Goal: Task Accomplishment & Management: Manage account settings

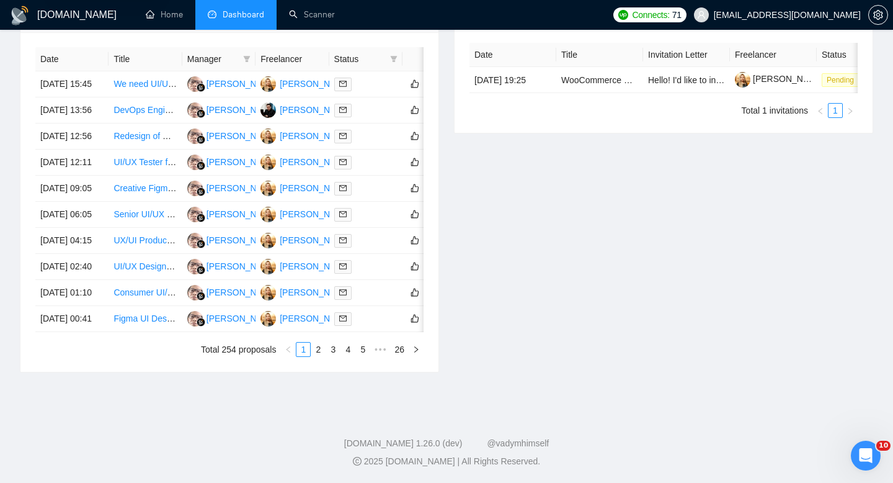
scroll to position [651, 0]
click at [323, 347] on link "2" at bounding box center [318, 349] width 14 height 14
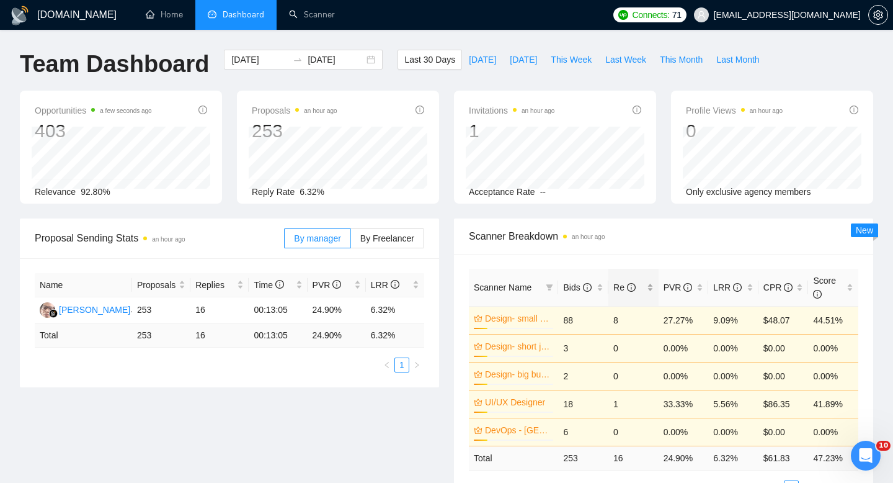
click at [649, 287] on div "Re" at bounding box center [634, 287] width 40 height 14
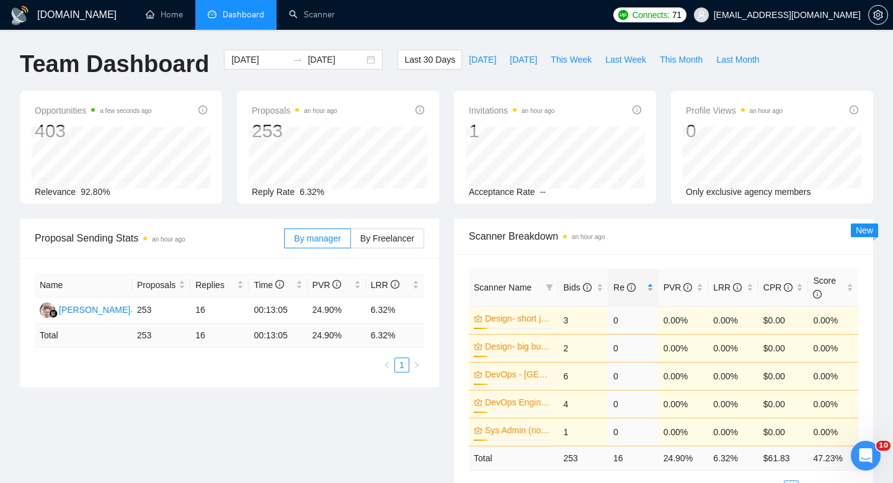
click at [649, 287] on div "Re" at bounding box center [634, 287] width 40 height 14
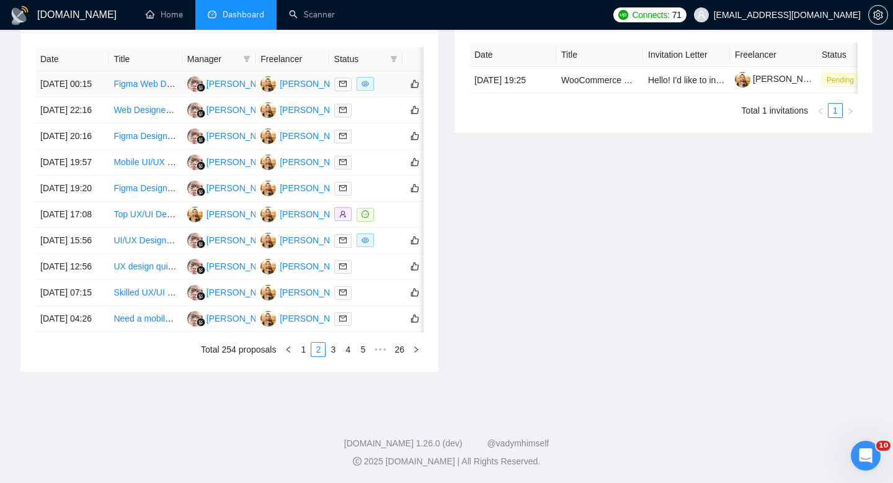
scroll to position [651, 0]
click at [303, 349] on link "1" at bounding box center [304, 349] width 14 height 14
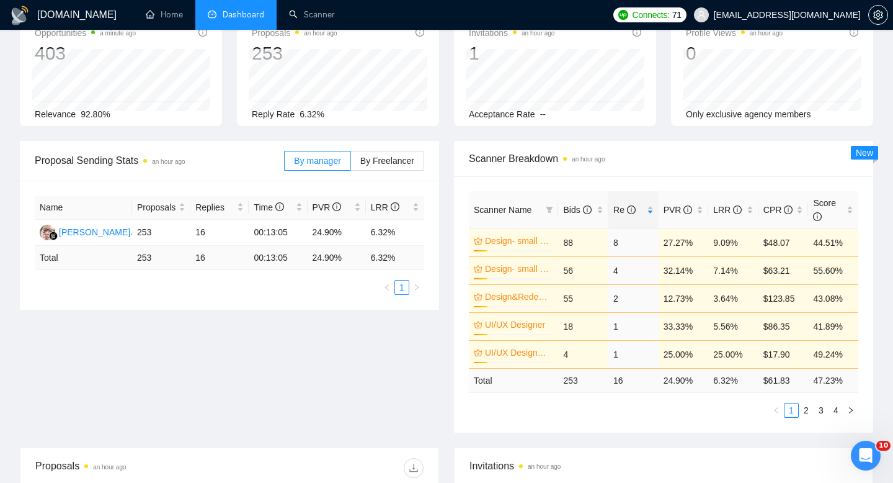
scroll to position [0, 0]
